Goal: Transaction & Acquisition: Download file/media

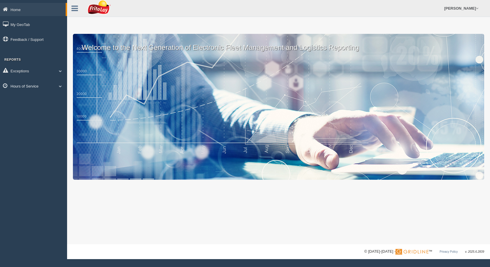
click at [51, 85] on link "Hours of Service" at bounding box center [33, 85] width 67 height 13
click at [27, 109] on link "HOS Violation Audit Reports" at bounding box center [37, 109] width 55 height 10
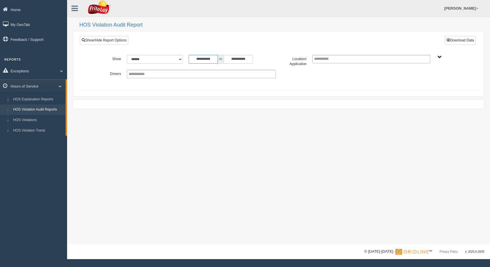
click at [217, 61] on input "**********" at bounding box center [203, 59] width 29 height 9
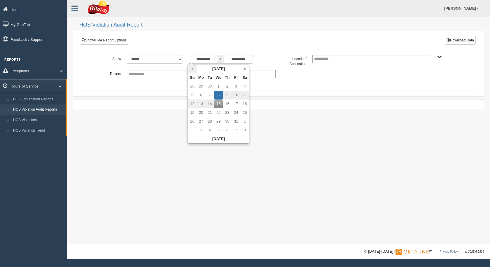
click at [191, 69] on th "«" at bounding box center [192, 68] width 9 height 9
click at [217, 69] on th "September 2025" at bounding box center [220, 68] width 44 height 9
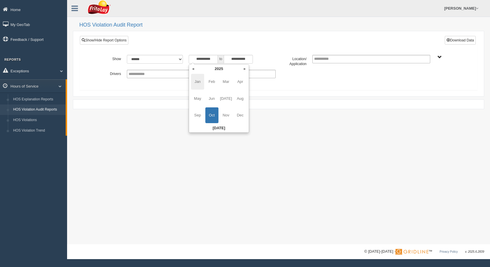
click at [200, 82] on span "Jan" at bounding box center [197, 82] width 13 height 16
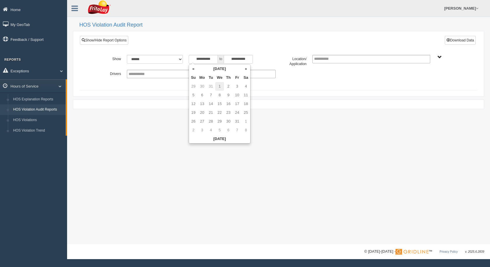
click at [219, 85] on td "1" at bounding box center [219, 86] width 9 height 9
type input "**********"
click at [265, 40] on div "**********" at bounding box center [278, 61] width 397 height 50
click at [436, 58] on div "SOUTHCENTRAL REGION" at bounding box center [448, 57] width 25 height 4
click at [440, 57] on span "SOUTHCENTRAL REGION" at bounding box center [439, 57] width 4 height 4
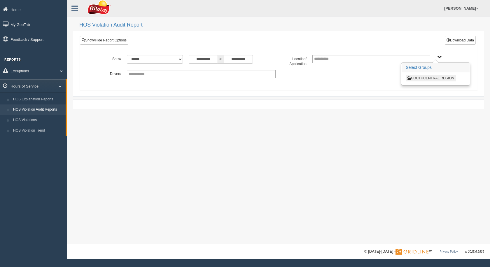
click at [433, 80] on button "SOUTHCENTRAL REGION" at bounding box center [431, 78] width 50 height 6
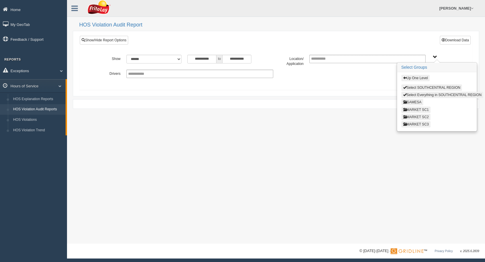
click at [426, 118] on button "MARKET SC2" at bounding box center [416, 117] width 29 height 6
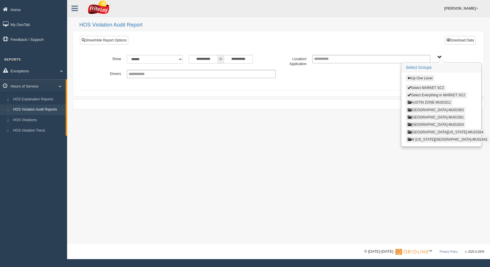
click at [432, 102] on button "AUSTIN ZONE-MU01511" at bounding box center [429, 102] width 47 height 6
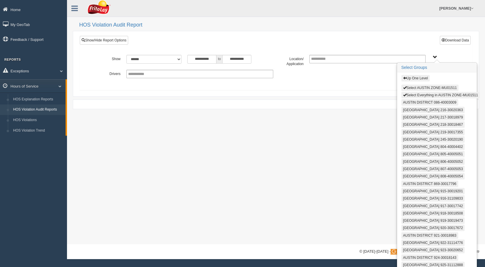
click at [419, 88] on button "Select AUSTIN ZONE-MU01511" at bounding box center [430, 88] width 57 height 6
click at [418, 95] on button "Select Everything in AUSTIN ZONE-MU01511" at bounding box center [441, 95] width 78 height 6
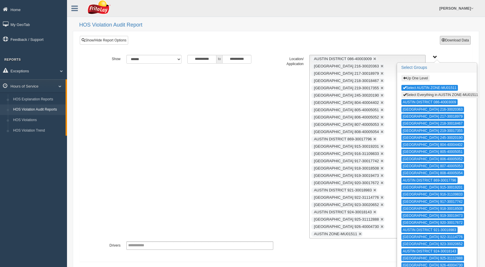
click at [463, 42] on button "Download Data" at bounding box center [455, 40] width 31 height 9
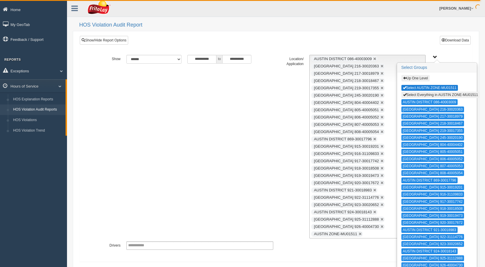
click at [424, 88] on button "Select AUSTIN ZONE-MU01511" at bounding box center [430, 88] width 57 height 6
click at [424, 96] on button "Select Everything in AUSTIN ZONE-MU01511" at bounding box center [441, 95] width 78 height 6
type input "**********"
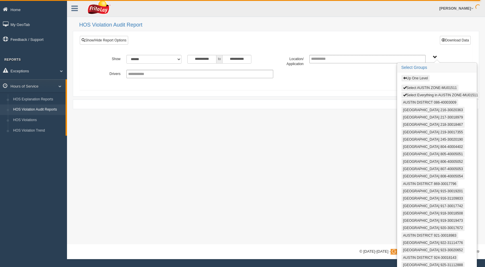
click at [418, 78] on button "Up One Level" at bounding box center [416, 78] width 28 height 6
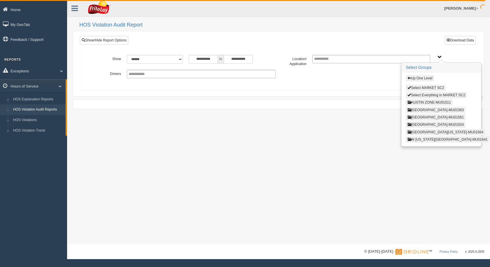
click at [420, 78] on button "Up One Level" at bounding box center [420, 78] width 28 height 6
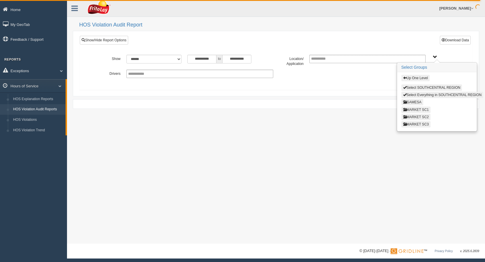
click at [424, 109] on button "MARKET SC1" at bounding box center [416, 110] width 29 height 6
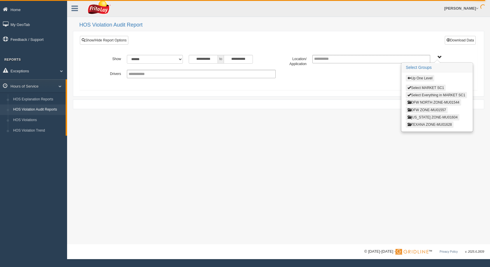
click at [422, 117] on button "OKLAHOMA ZONE-MU01604" at bounding box center [433, 117] width 54 height 6
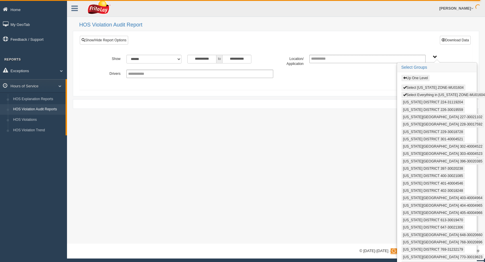
click at [421, 87] on button "Select OKLAHOMA ZONE-MU01604" at bounding box center [434, 88] width 64 height 6
click at [421, 94] on button "Select Everything in OKLAHOMA ZONE-MU01604" at bounding box center [444, 95] width 85 height 6
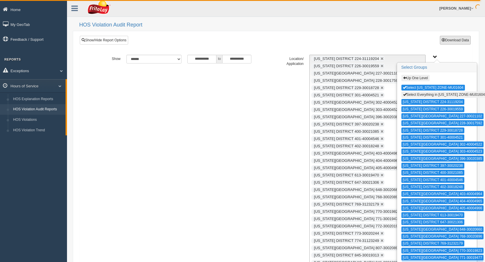
click at [461, 36] on button "Download Data" at bounding box center [455, 40] width 31 height 9
click at [431, 87] on button "Select OKLAHOMA ZONE-MU01604" at bounding box center [434, 88] width 64 height 6
click at [431, 94] on button "Select Everything in OKLAHOMA ZONE-MU01604" at bounding box center [444, 95] width 85 height 6
type input "**********"
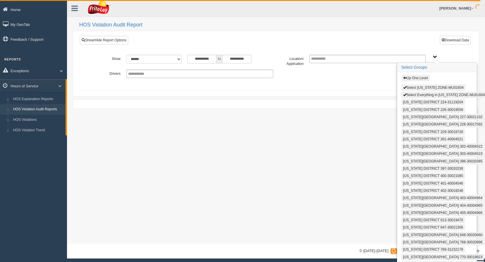
click at [422, 78] on button "Up One Level" at bounding box center [416, 78] width 28 height 6
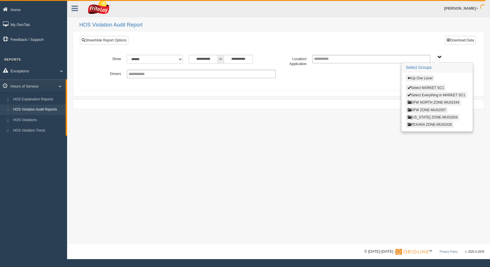
click at [422, 77] on button "Up One Level" at bounding box center [420, 78] width 28 height 6
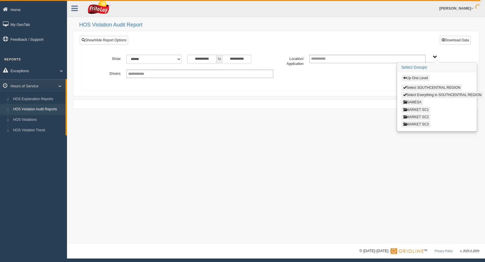
click at [425, 124] on button "MARKET SC3" at bounding box center [416, 124] width 29 height 6
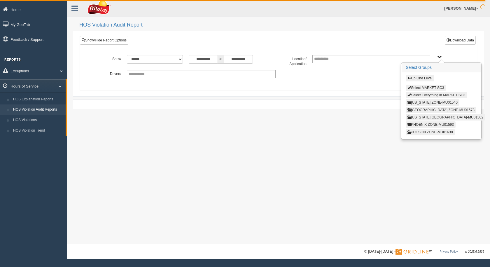
click at [428, 111] on button "LAS VEGAS ZONE-MU01573" at bounding box center [441, 110] width 71 height 6
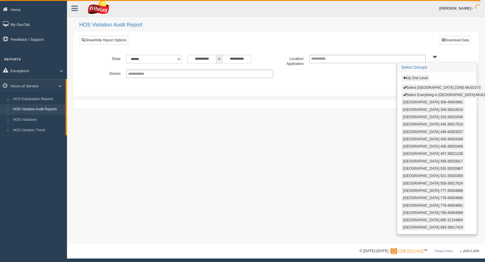
click at [424, 88] on button "Select LAS VEGAS ZONE-MU01573" at bounding box center [442, 88] width 81 height 6
click at [424, 92] on button "Select Everything in LAS VEGAS ZONE-MU01573" at bounding box center [448, 95] width 92 height 6
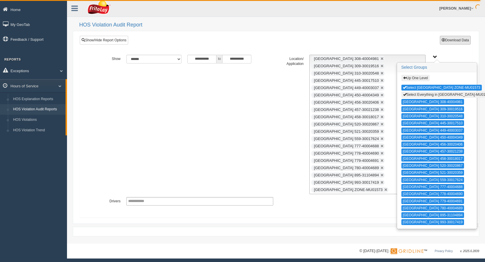
click at [459, 40] on button "Download Data" at bounding box center [455, 40] width 31 height 9
